Goal: Transaction & Acquisition: Book appointment/travel/reservation

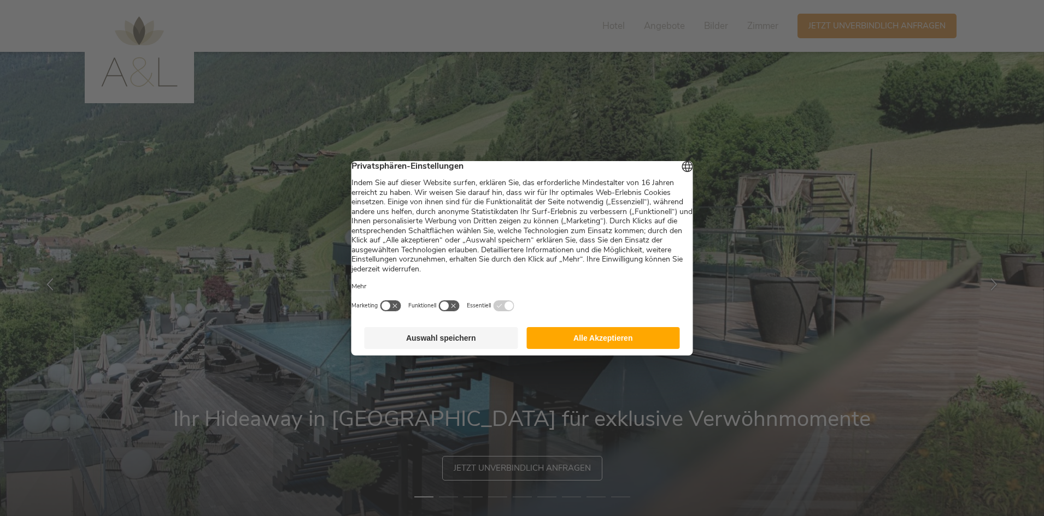
click at [616, 349] on button "Alle Akzeptieren" at bounding box center [603, 338] width 154 height 22
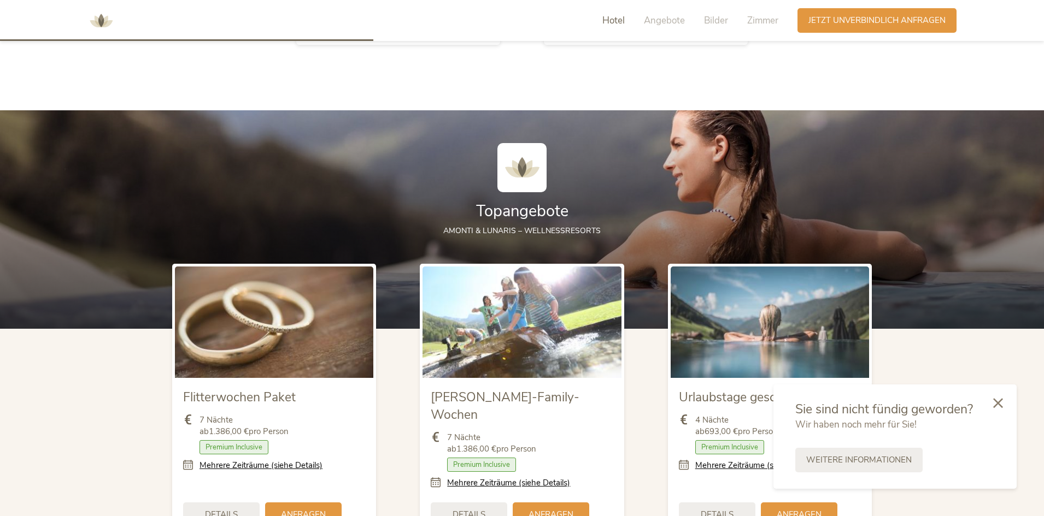
scroll to position [1202, 0]
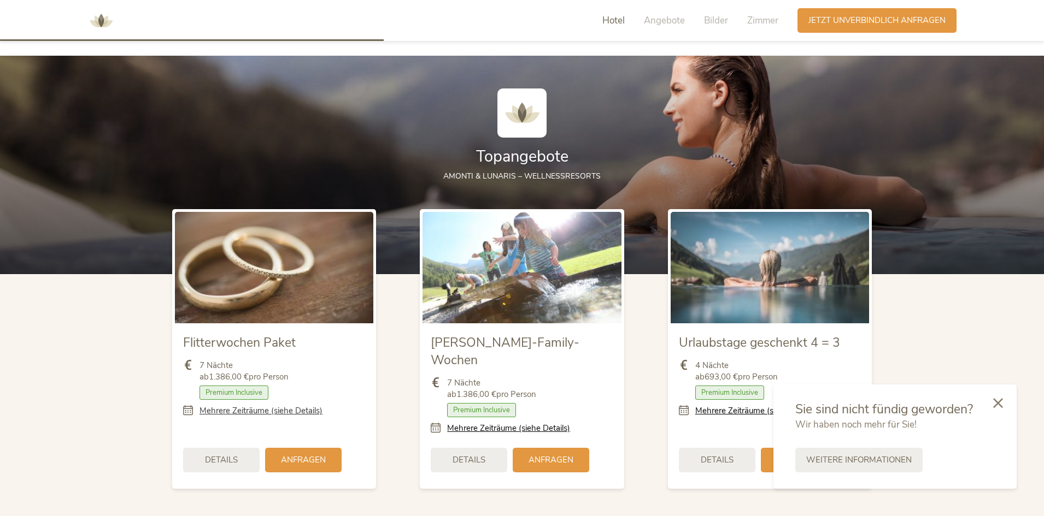
click at [267, 412] on link "Mehrere Zeiträume (siehe Details)" at bounding box center [260, 411] width 123 height 11
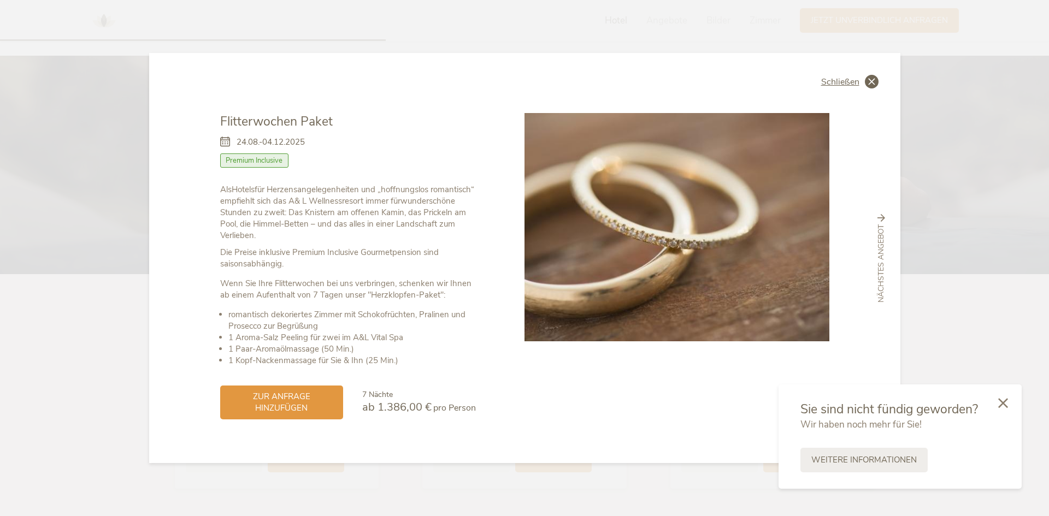
click at [856, 79] on span "Schließen" at bounding box center [840, 82] width 38 height 9
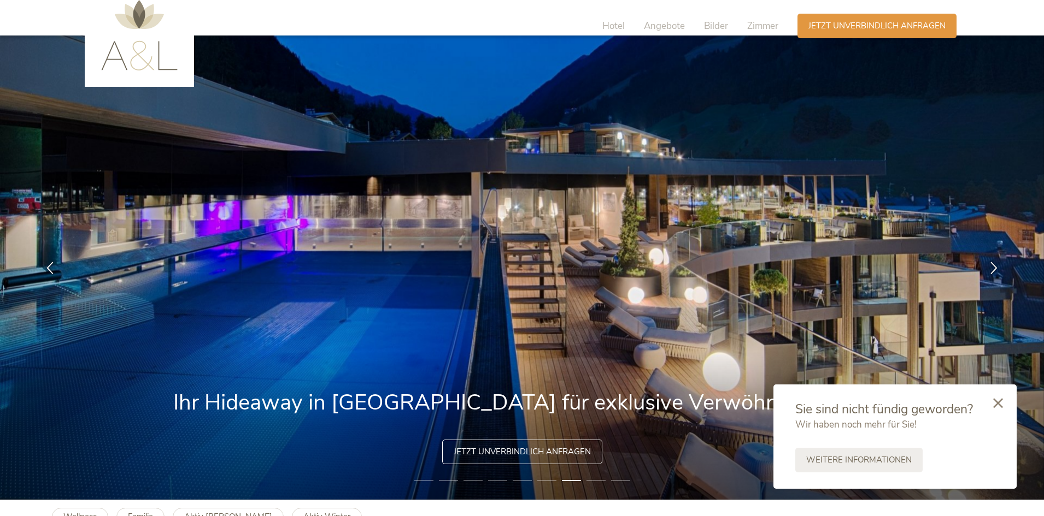
scroll to position [0, 0]
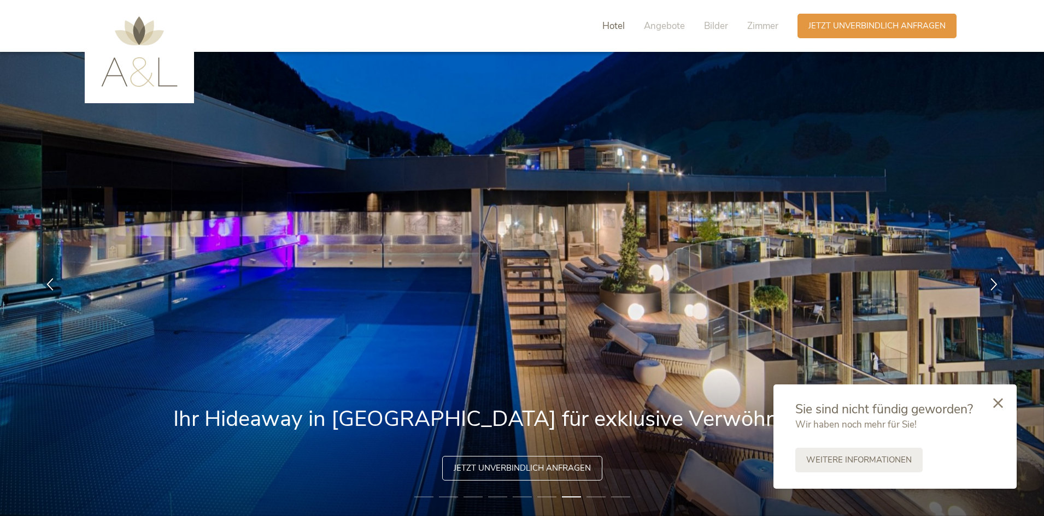
click at [623, 31] on span "Hotel" at bounding box center [613, 26] width 22 height 13
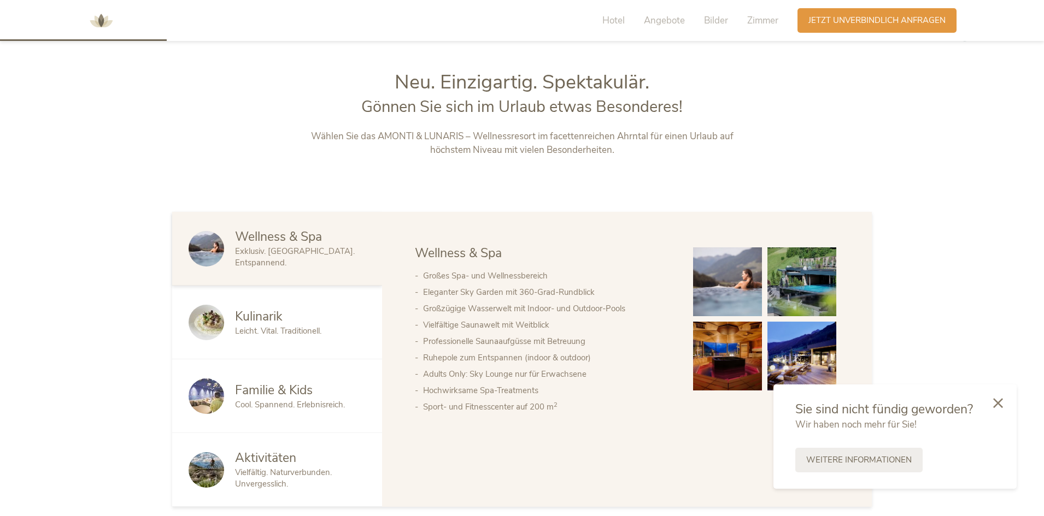
scroll to position [554, 0]
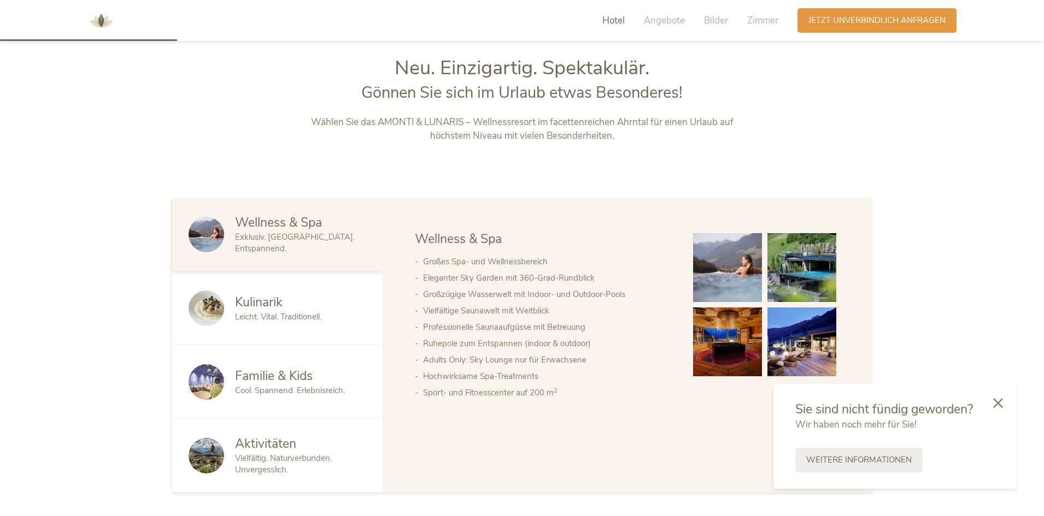
click at [293, 316] on span "Leicht. Vital. Traditionell." at bounding box center [278, 317] width 86 height 11
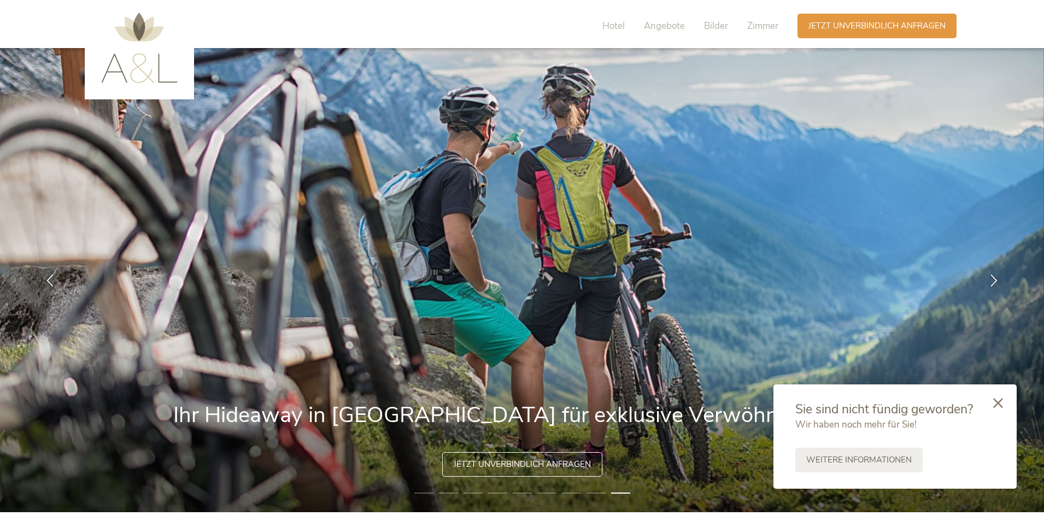
scroll to position [0, 0]
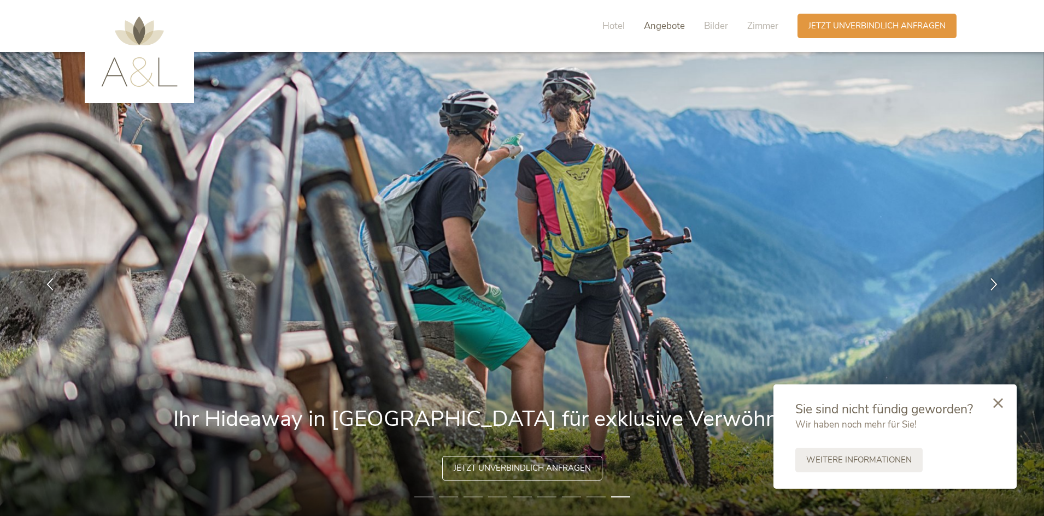
click at [651, 27] on span "Angebote" at bounding box center [664, 26] width 41 height 13
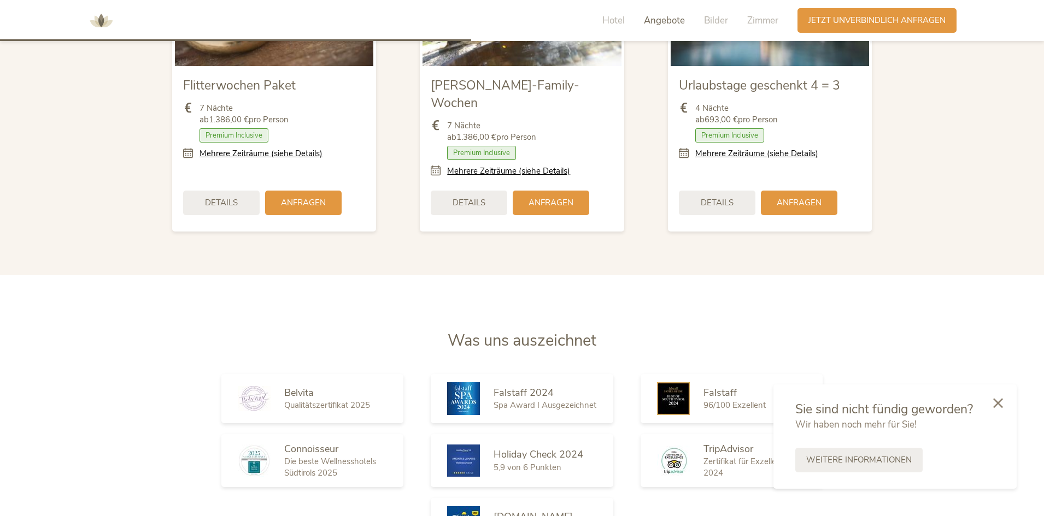
scroll to position [1477, 0]
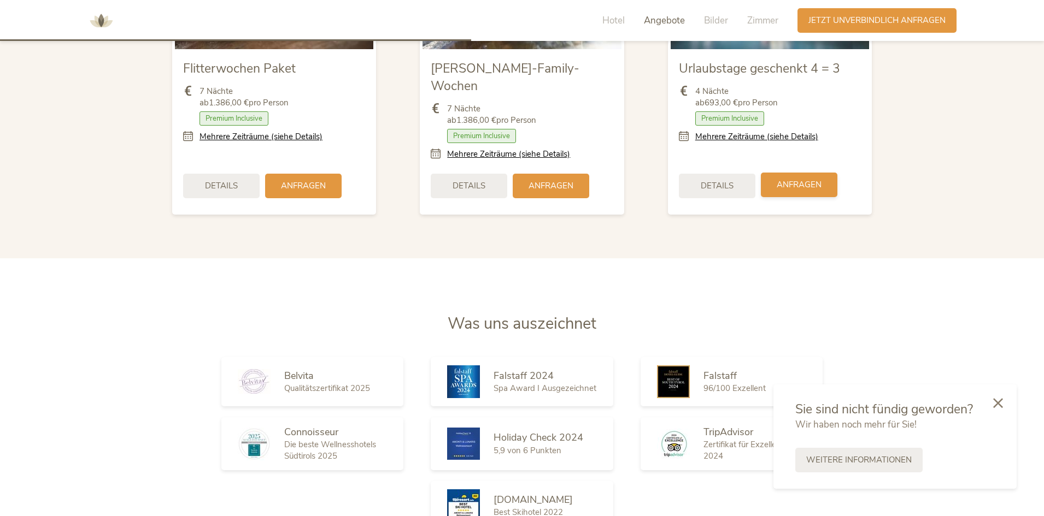
click at [799, 180] on div "Anfragen" at bounding box center [799, 185] width 77 height 25
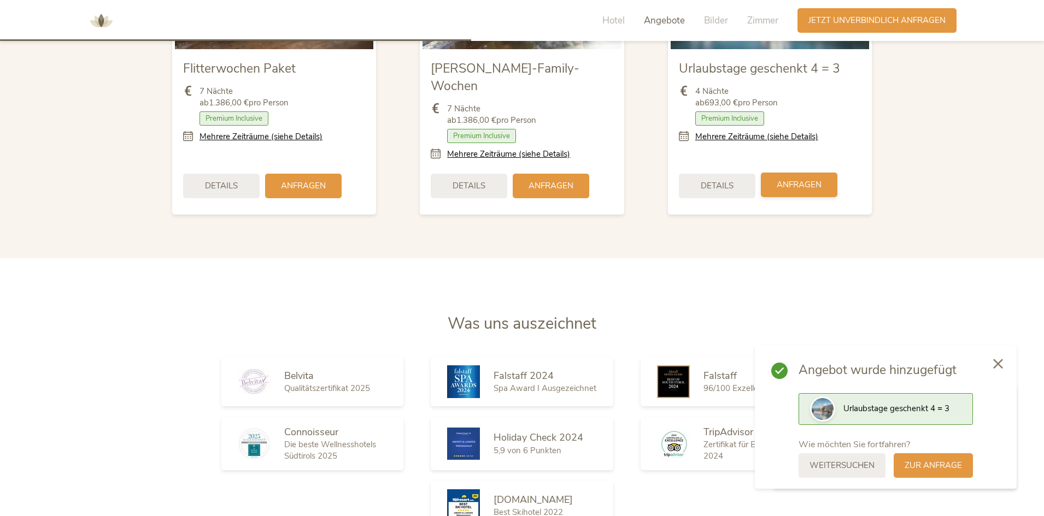
click at [801, 179] on span "Anfragen" at bounding box center [799, 184] width 45 height 11
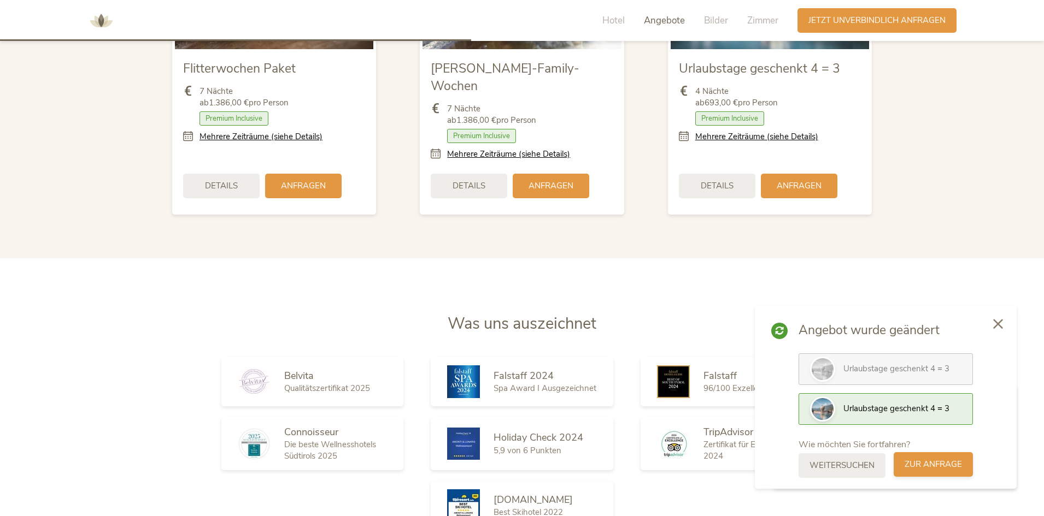
click at [948, 473] on div "zur Anfrage" at bounding box center [933, 465] width 79 height 25
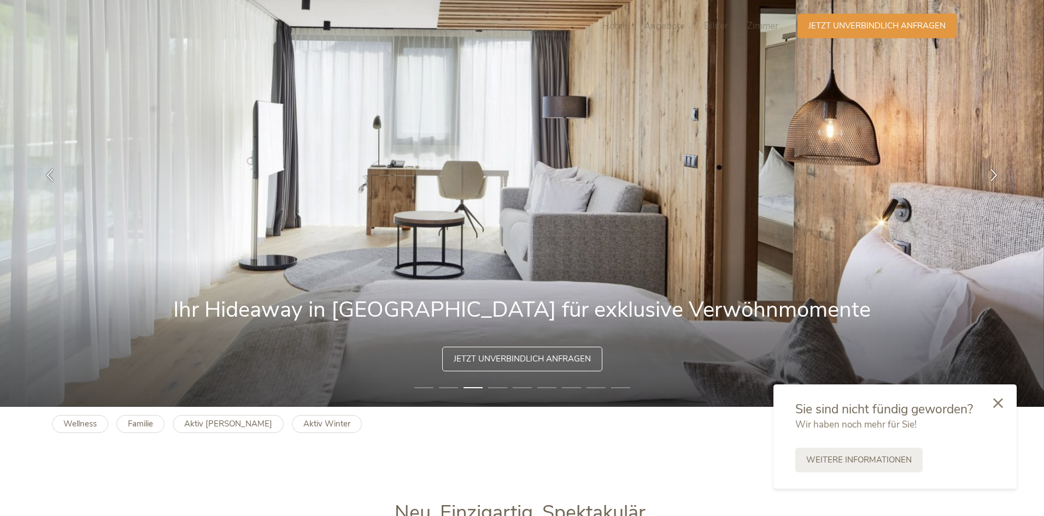
scroll to position [0, 0]
